Goal: Task Accomplishment & Management: Use online tool/utility

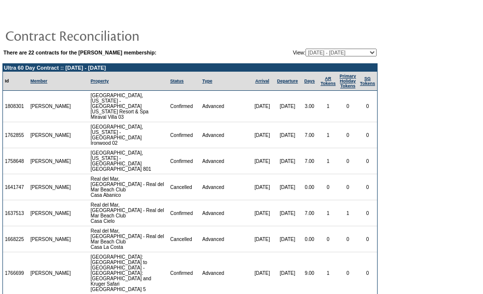
click at [11, 125] on td "1762855" at bounding box center [15, 135] width 25 height 26
copy td "1762855"
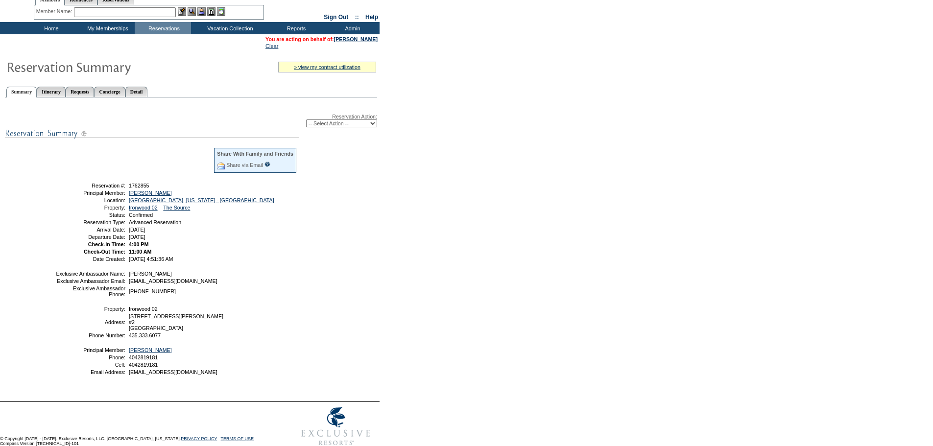
scroll to position [49, 0]
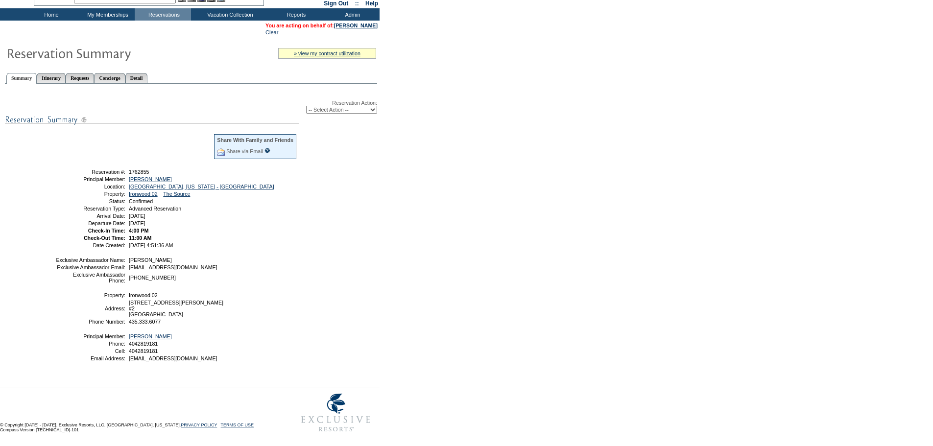
click at [359, 110] on select "-- Select Action -- Modify Reservation Dates Modify Reservation Cost Modify Occ…" at bounding box center [341, 110] width 71 height 8
select select "ChangeDates"
click at [306, 106] on select "-- Select Action -- Modify Reservation Dates Modify Reservation Cost Modify Occ…" at bounding box center [341, 110] width 71 height 8
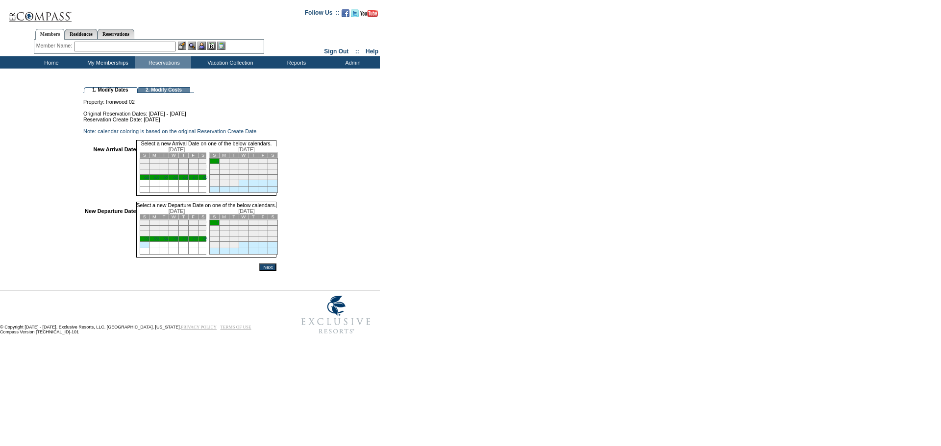
click at [188, 180] on link "26" at bounding box center [185, 177] width 5 height 5
